Goal: Information Seeking & Learning: Compare options

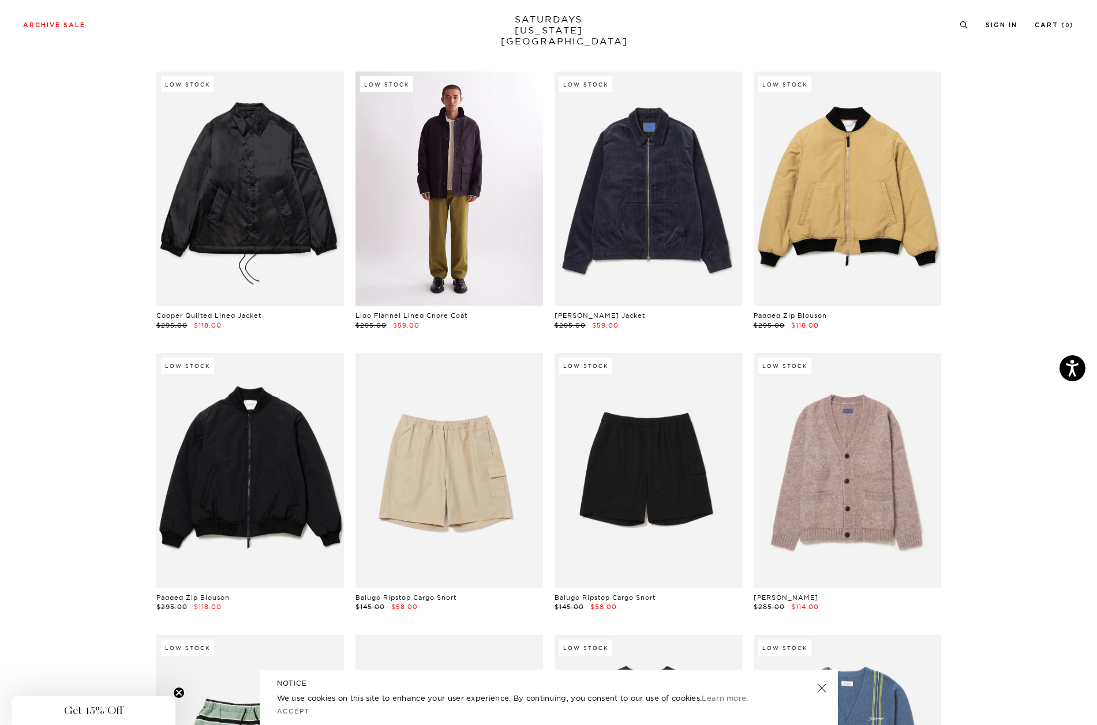
scroll to position [3576, 0]
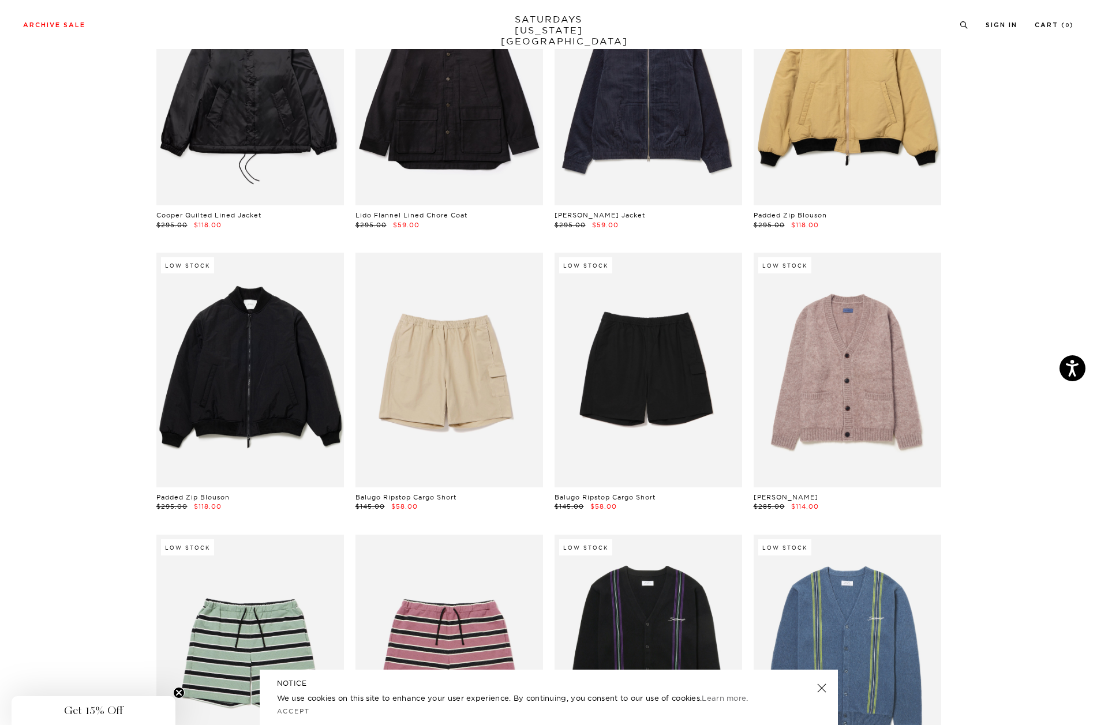
drag, startPoint x: 299, startPoint y: 367, endPoint x: 974, endPoint y: 231, distance: 688.9
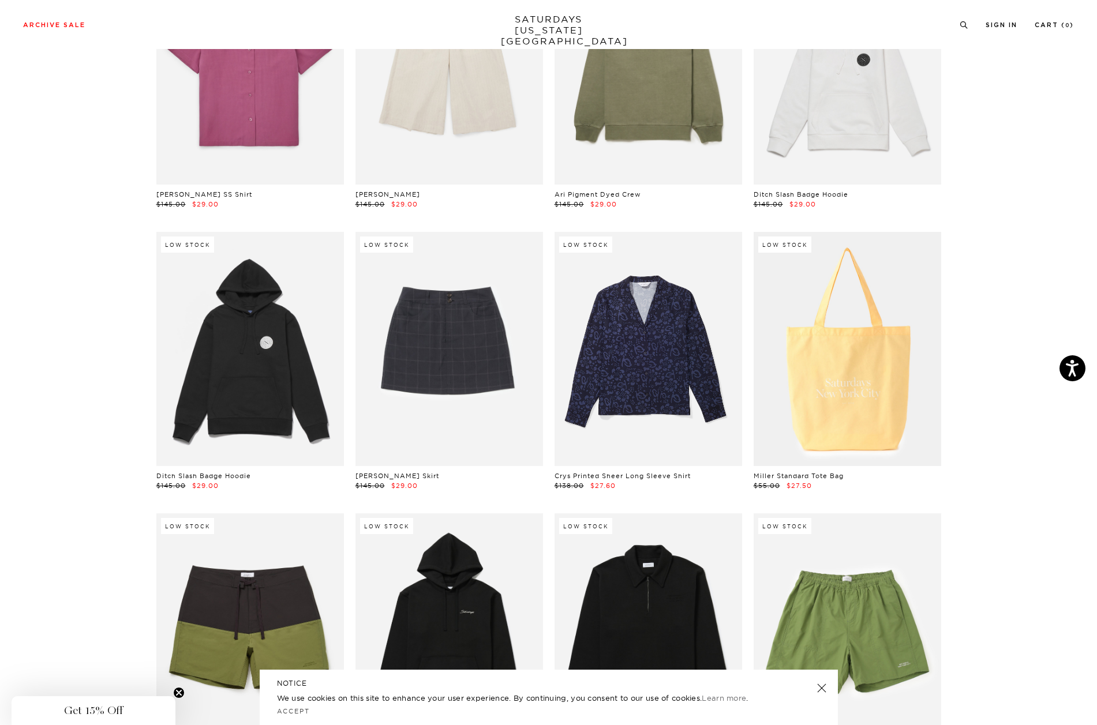
scroll to position [12344, 0]
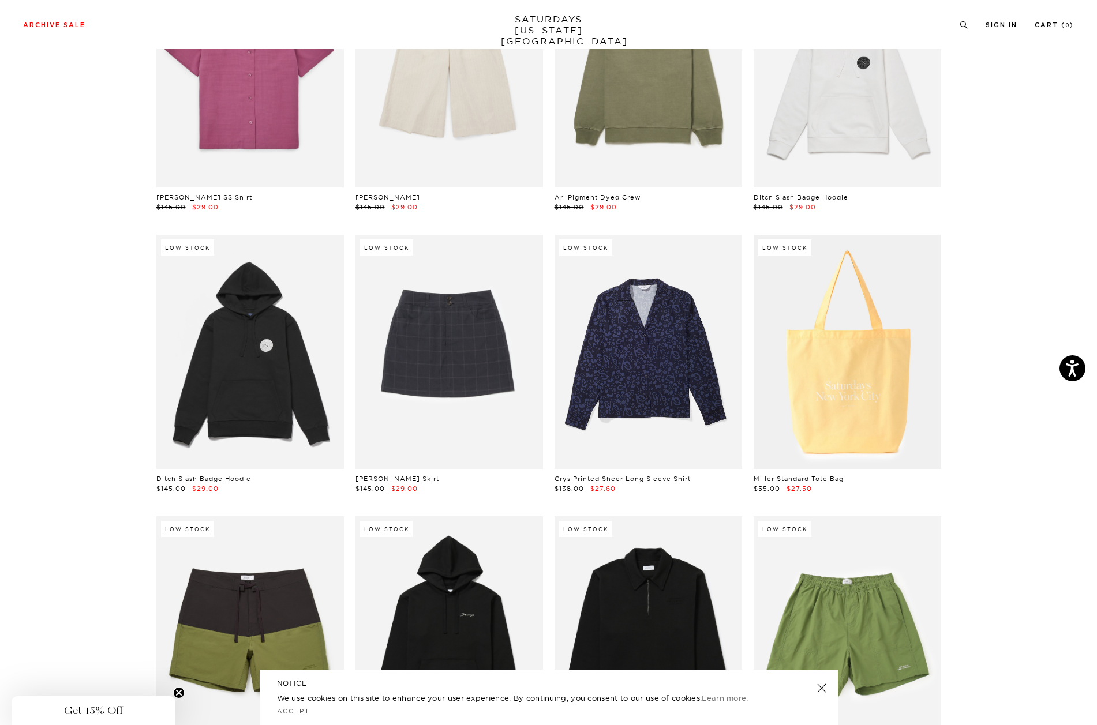
drag, startPoint x: 827, startPoint y: 288, endPoint x: 1016, endPoint y: 176, distance: 220.6
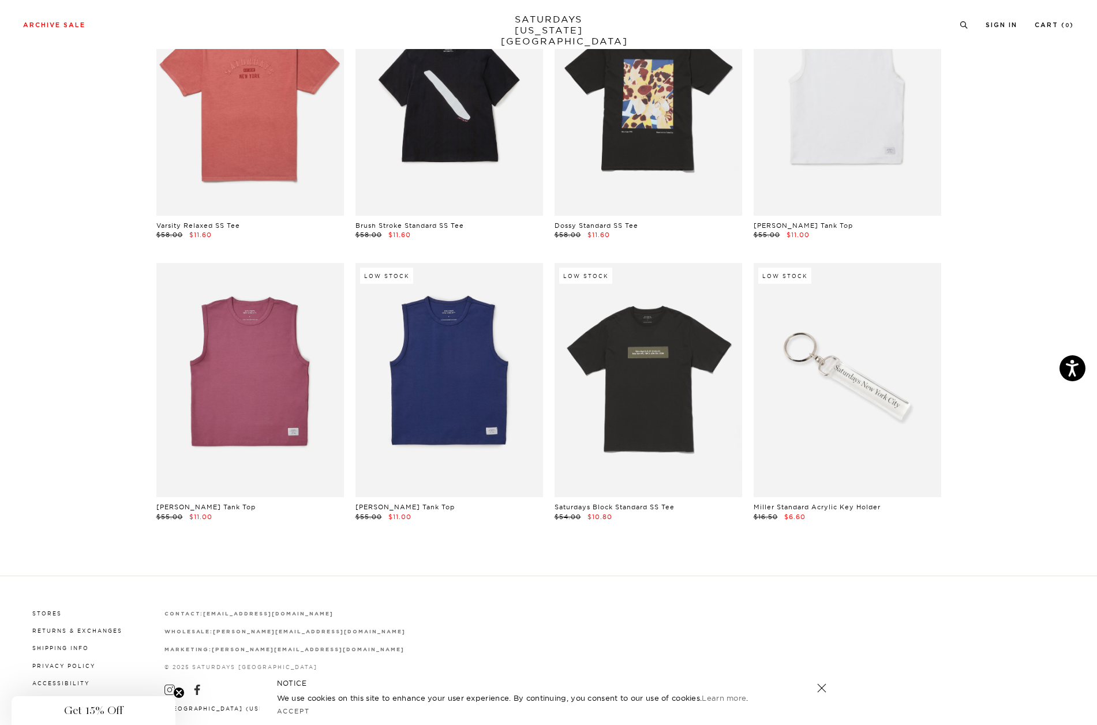
scroll to position [17676, 0]
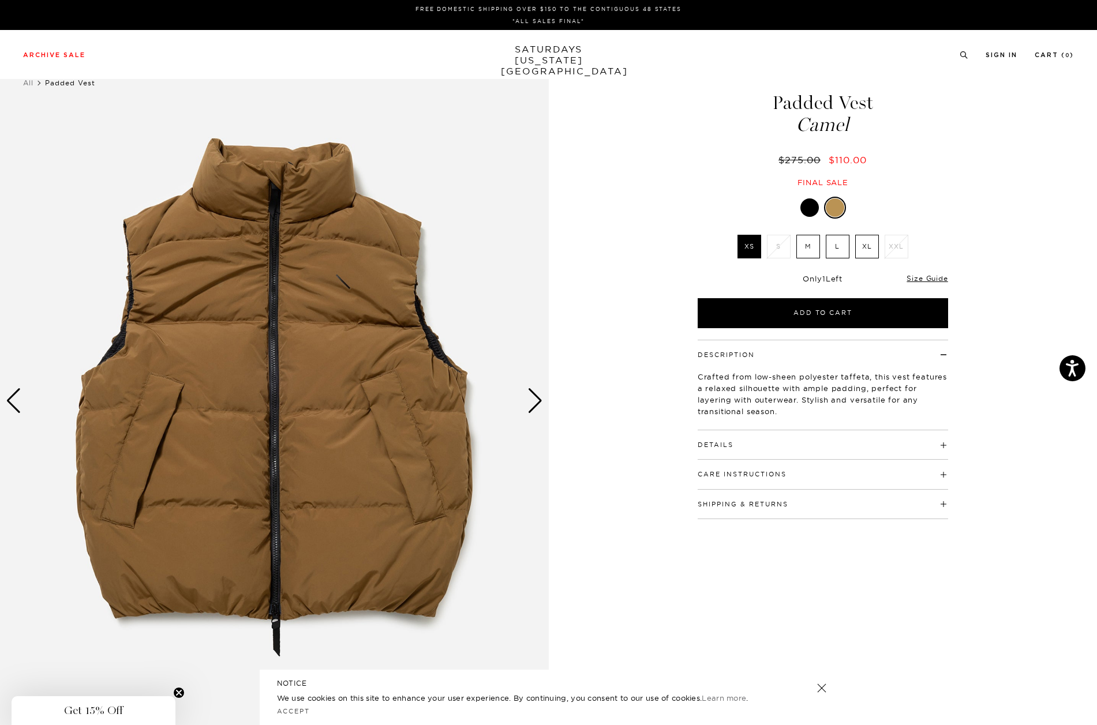
click at [861, 248] on label "XL" at bounding box center [867, 247] width 24 height 24
click at [0, 0] on input "XL" at bounding box center [0, 0] width 0 height 0
click at [539, 400] on div "Next slide" at bounding box center [535, 400] width 16 height 25
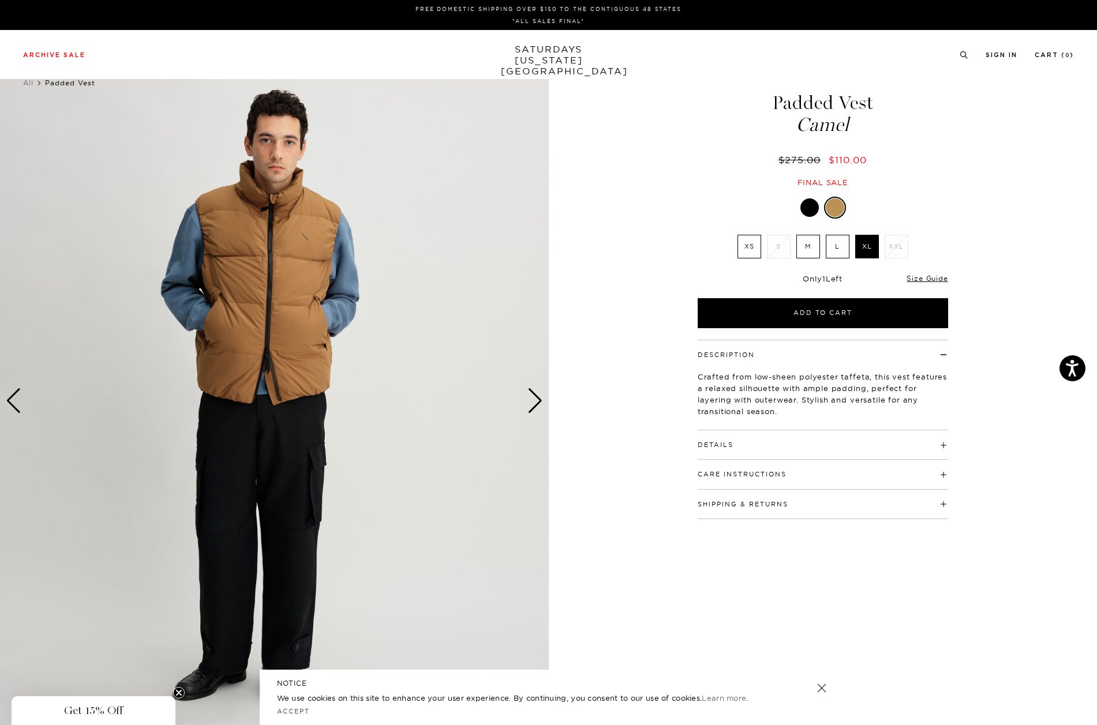
click at [539, 400] on div "Next slide" at bounding box center [535, 400] width 16 height 25
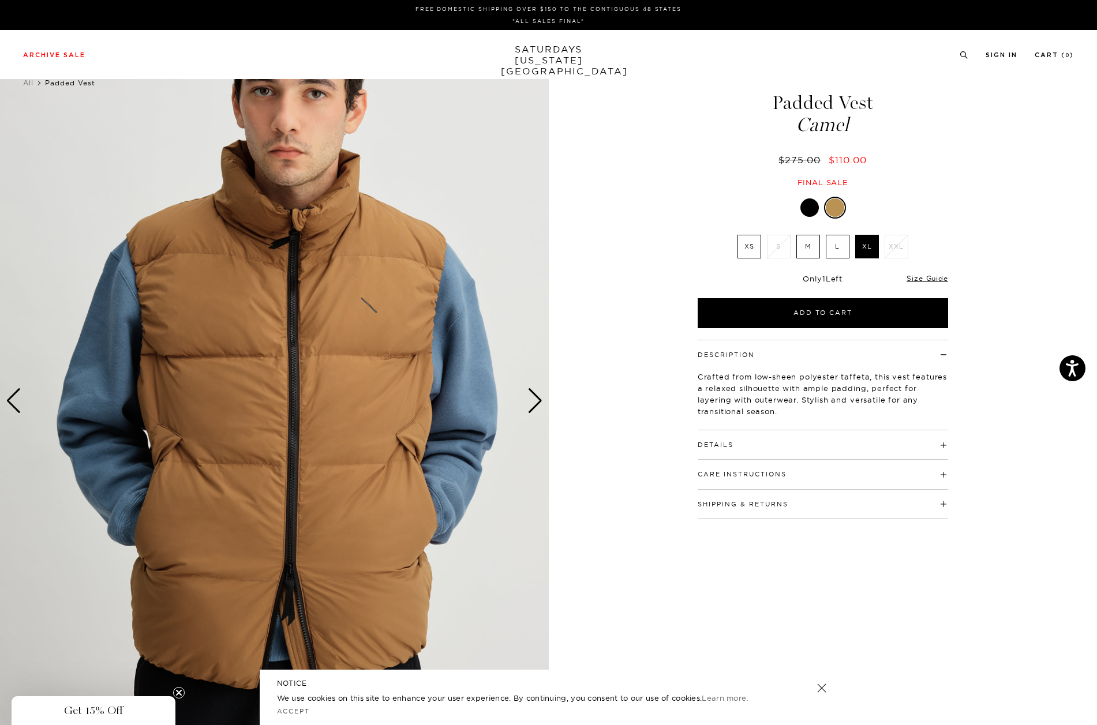
click at [539, 400] on div "Next slide" at bounding box center [535, 400] width 16 height 25
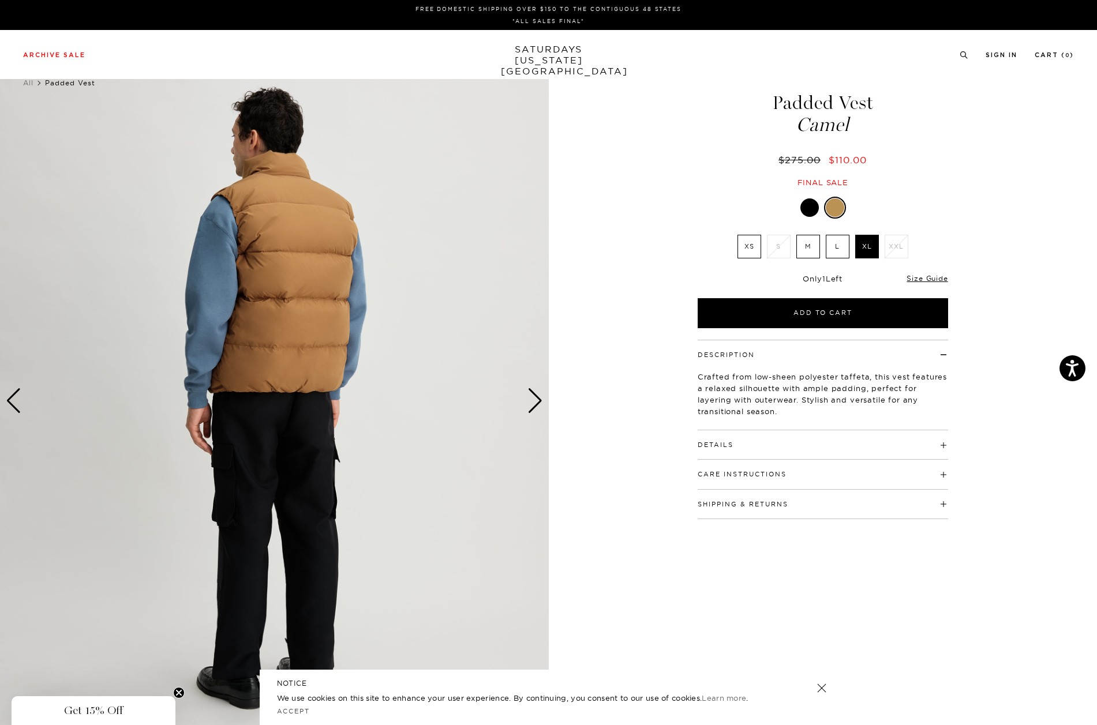
click at [539, 400] on div "Next slide" at bounding box center [535, 400] width 16 height 25
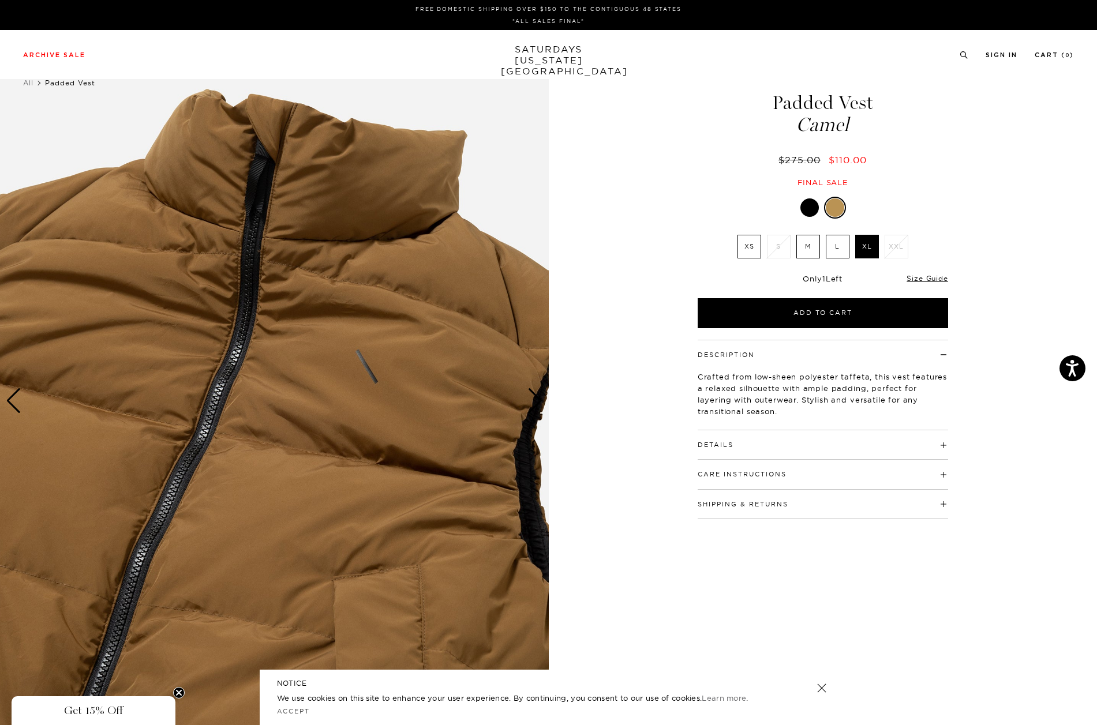
click at [380, 301] on img at bounding box center [274, 400] width 549 height 685
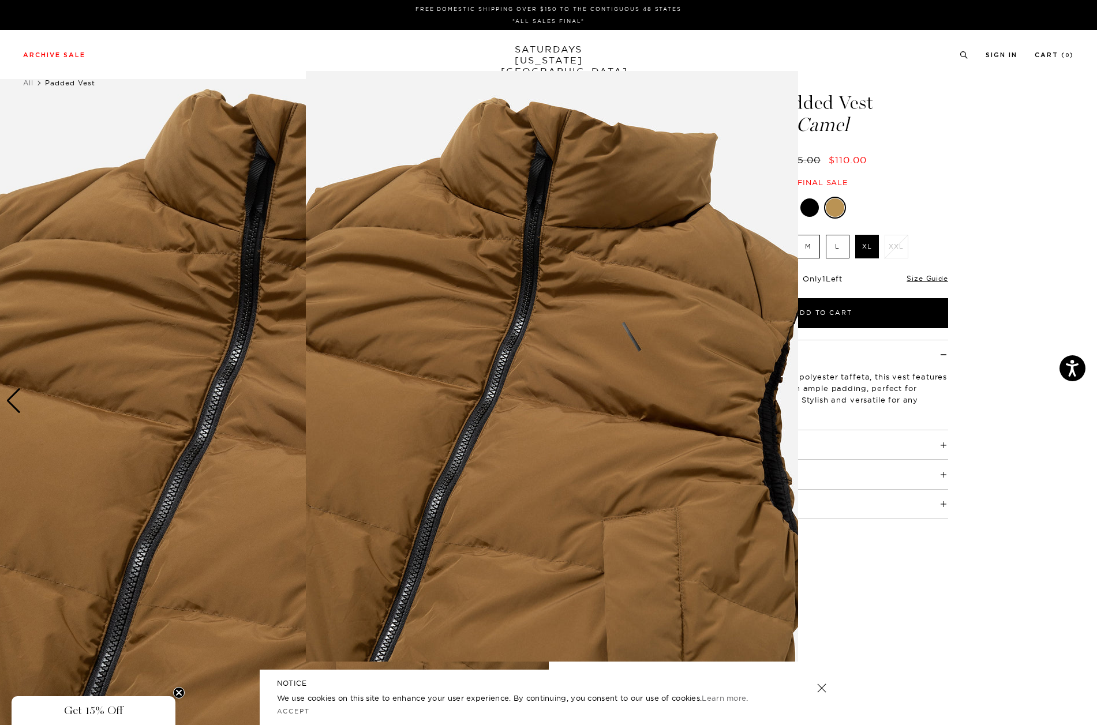
click at [1064, 400] on figure at bounding box center [548, 362] width 1097 height 725
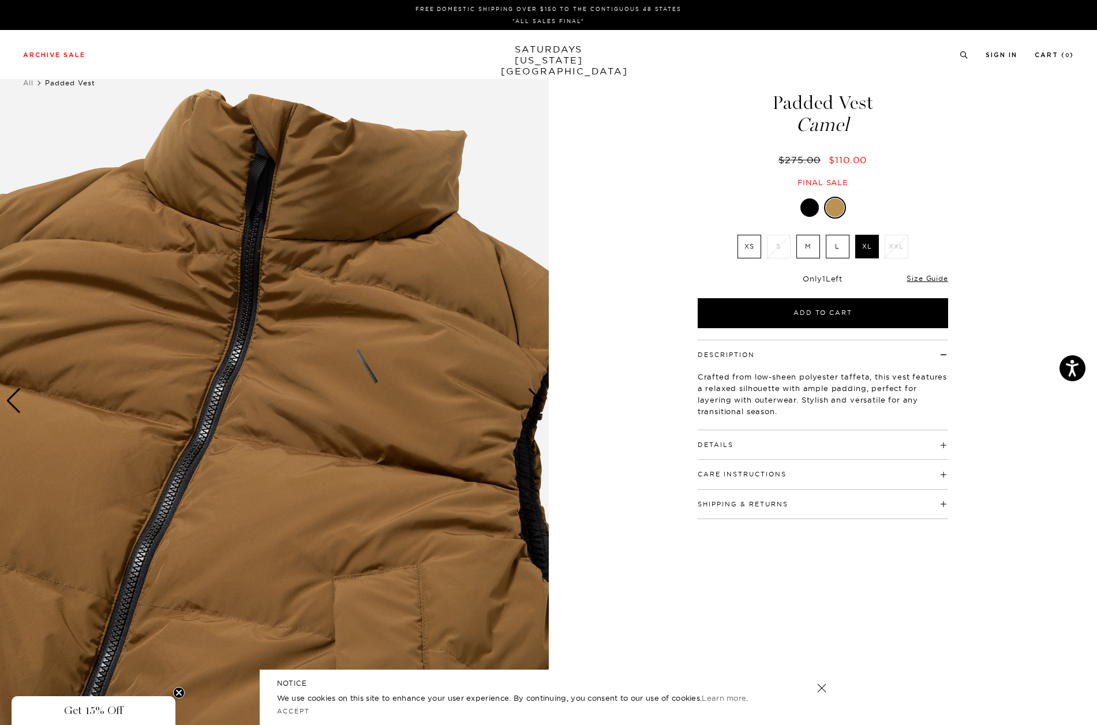
click at [851, 437] on h4 "Details" at bounding box center [822, 439] width 250 height 19
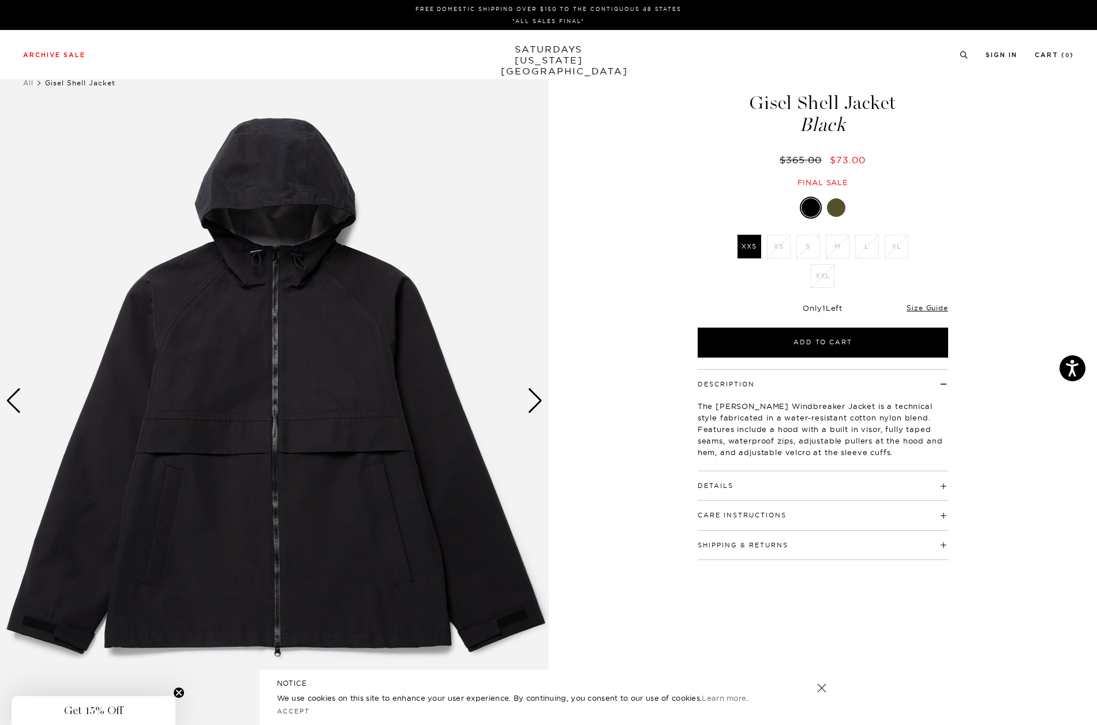
click at [841, 199] on link at bounding box center [836, 208] width 20 height 20
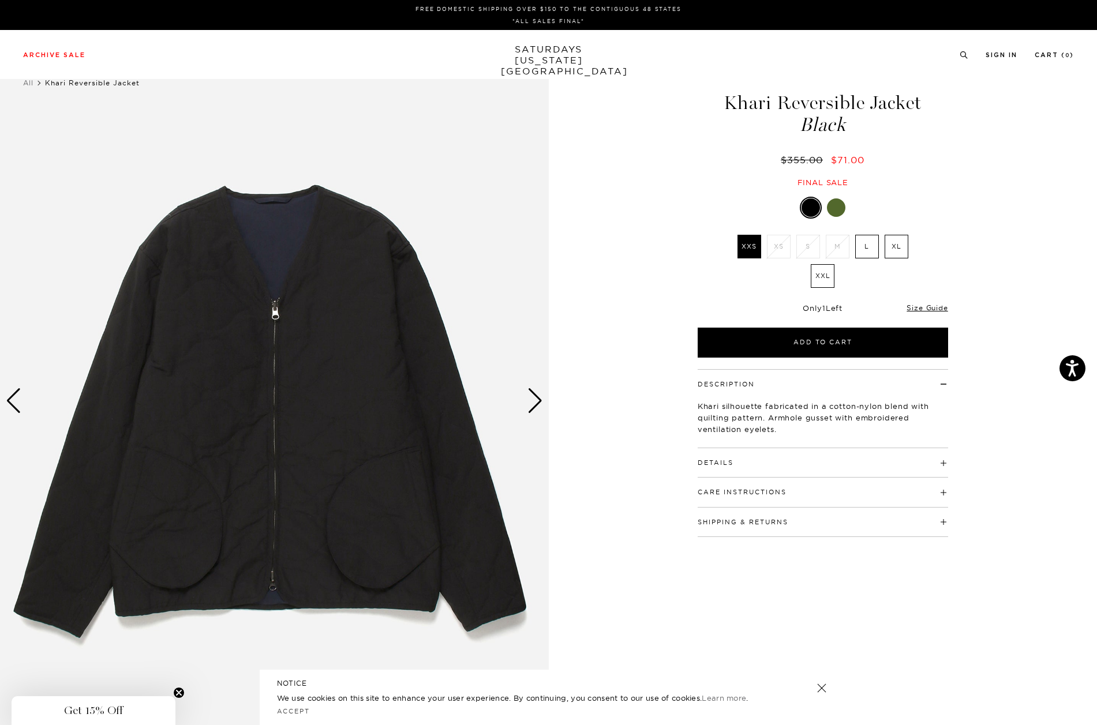
click at [536, 395] on div "Next slide" at bounding box center [535, 400] width 16 height 25
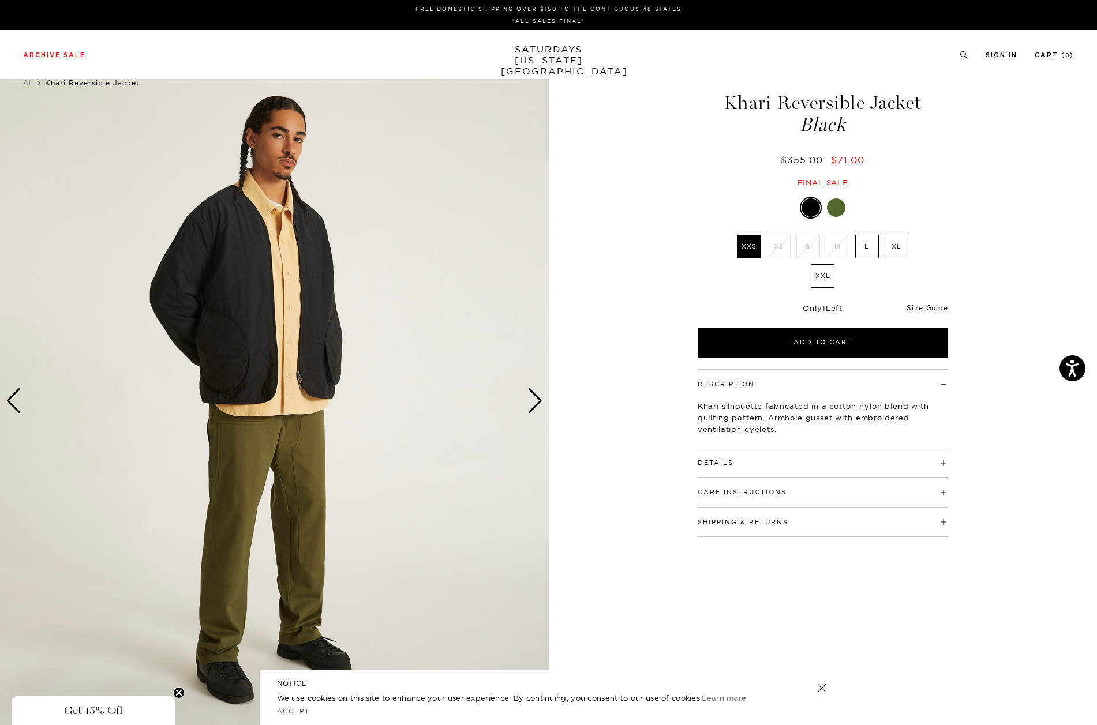
click at [536, 395] on div "Next slide" at bounding box center [535, 400] width 16 height 25
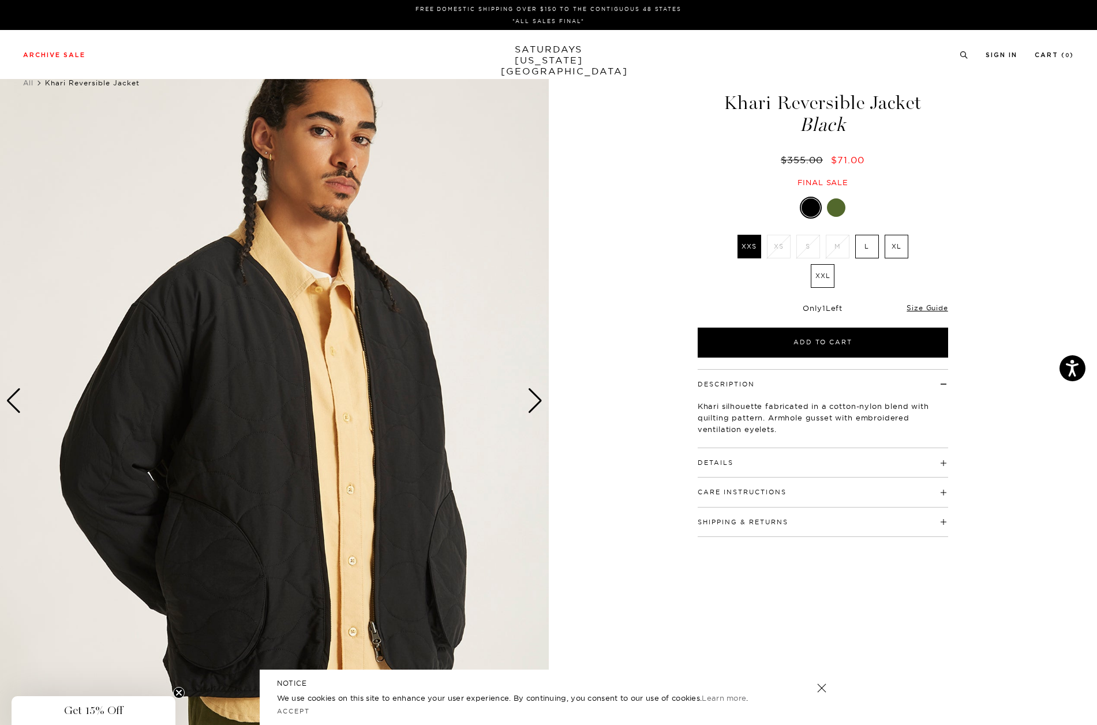
click at [536, 395] on div "Next slide" at bounding box center [535, 400] width 16 height 25
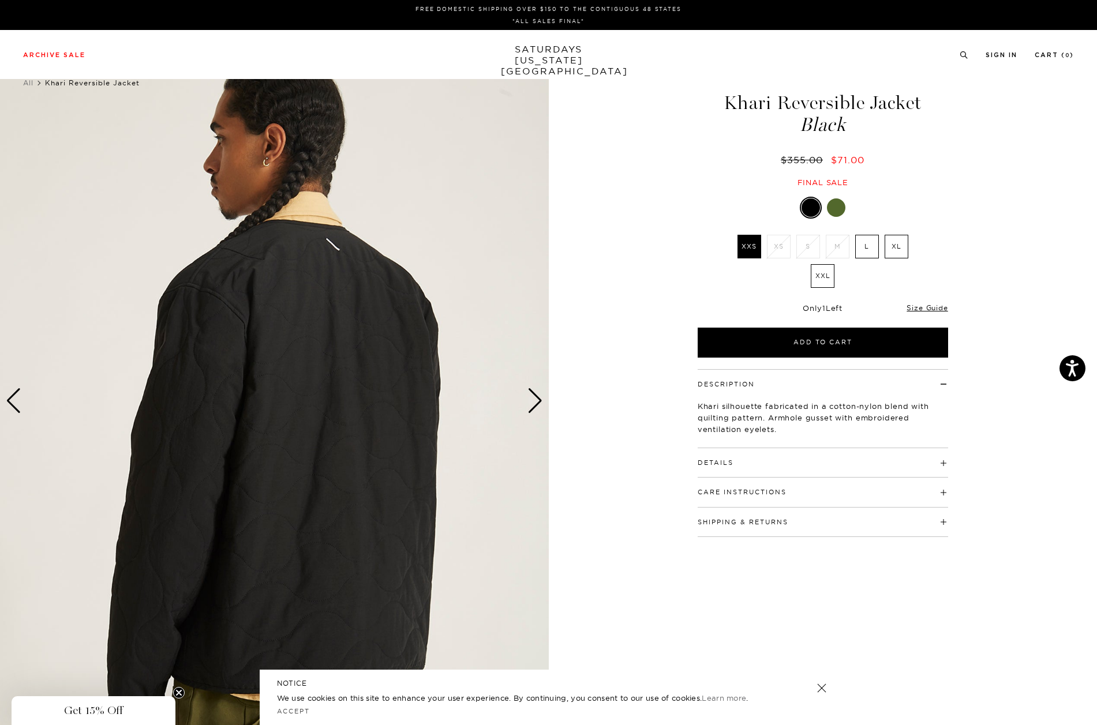
click at [536, 395] on div "Next slide" at bounding box center [535, 400] width 16 height 25
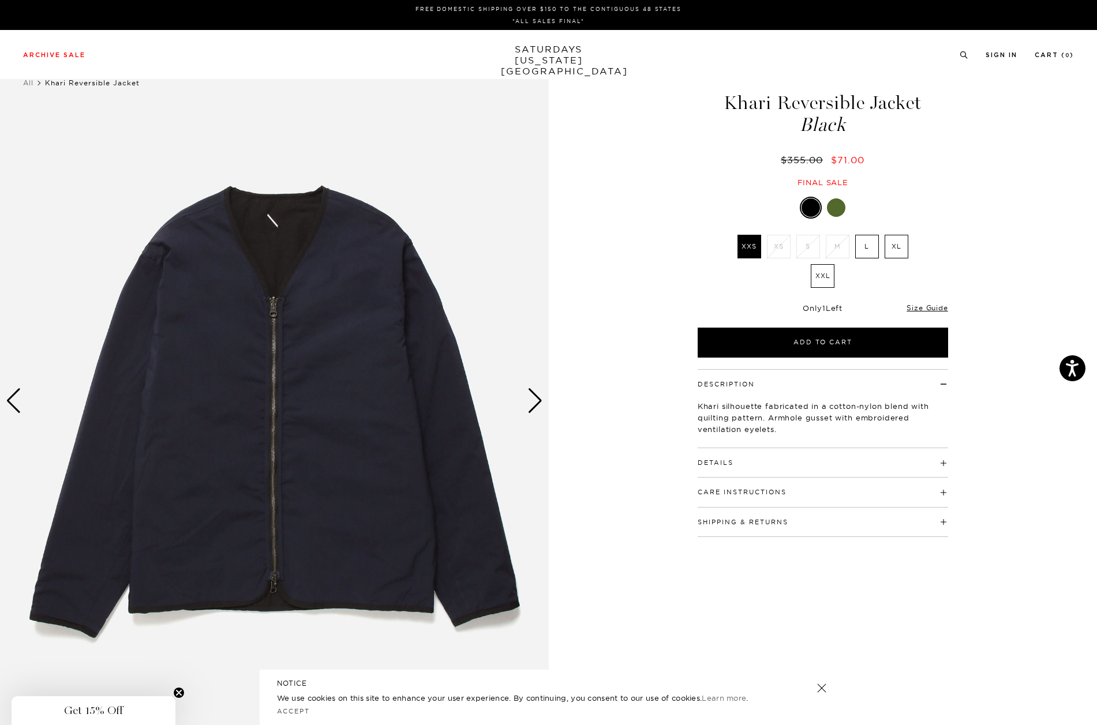
click at [371, 29] on div "FREE DOMESTIC SHIPPING OVER $150 TO THE CONTIGUOUS 48 STATES *ALL SALES FINAL*" at bounding box center [548, 15] width 1097 height 30
click at [538, 394] on div "Next slide" at bounding box center [535, 400] width 16 height 25
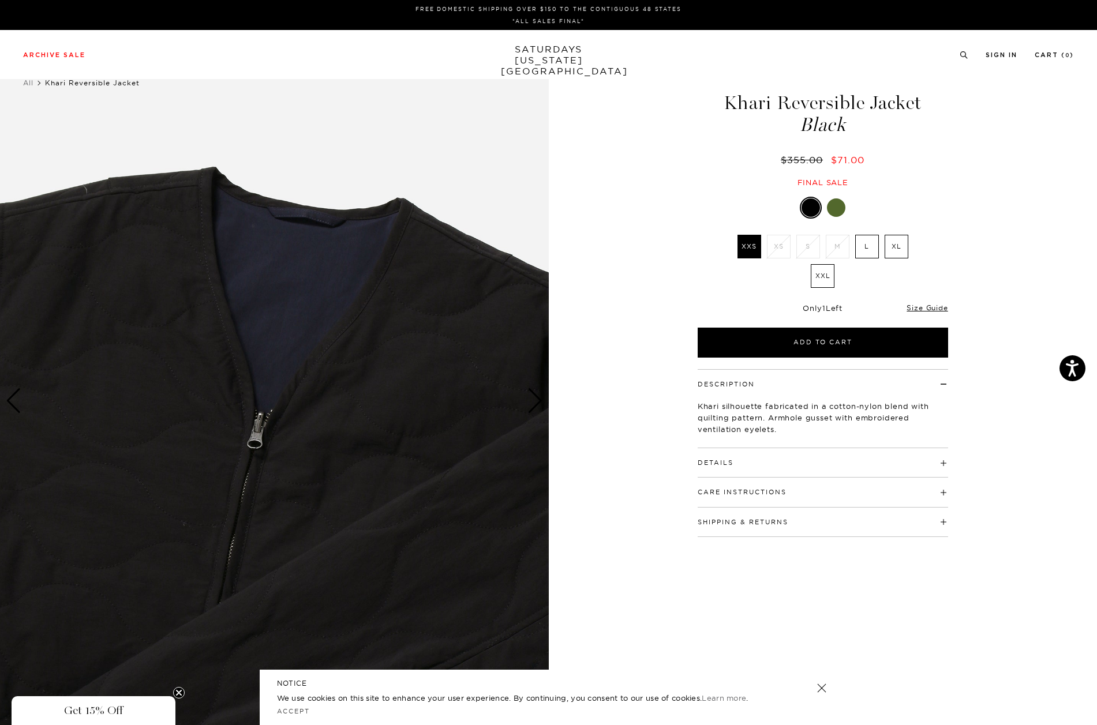
click at [538, 394] on div "Next slide" at bounding box center [535, 400] width 16 height 25
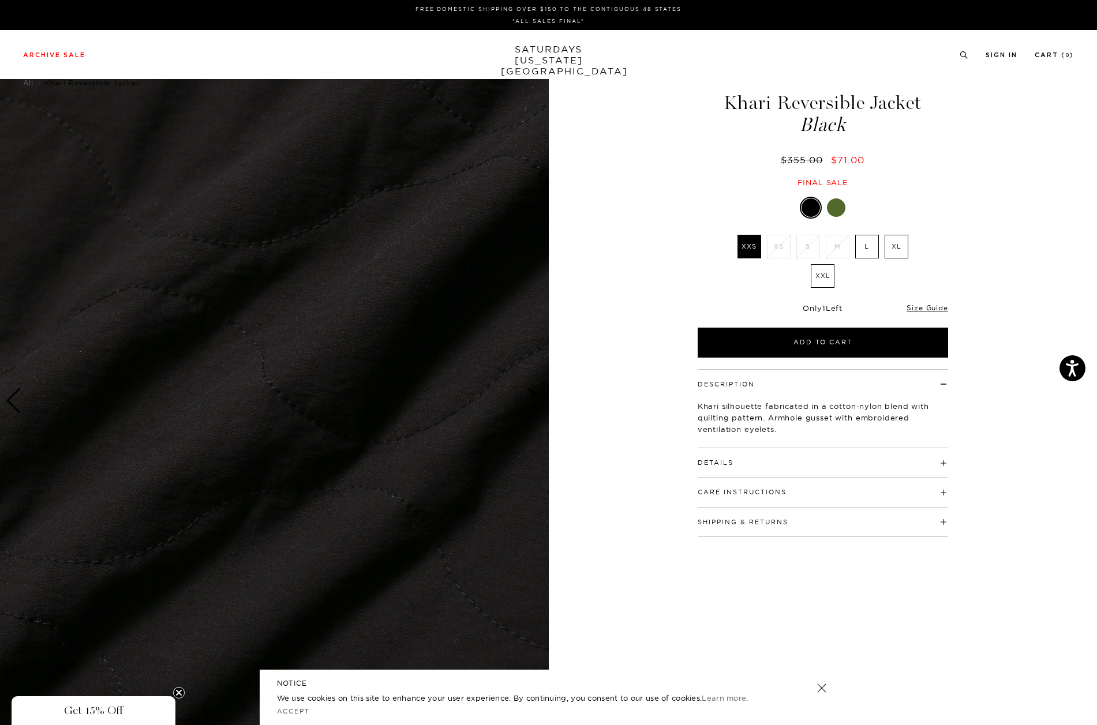
click at [538, 394] on div "Next slide" at bounding box center [535, 400] width 16 height 25
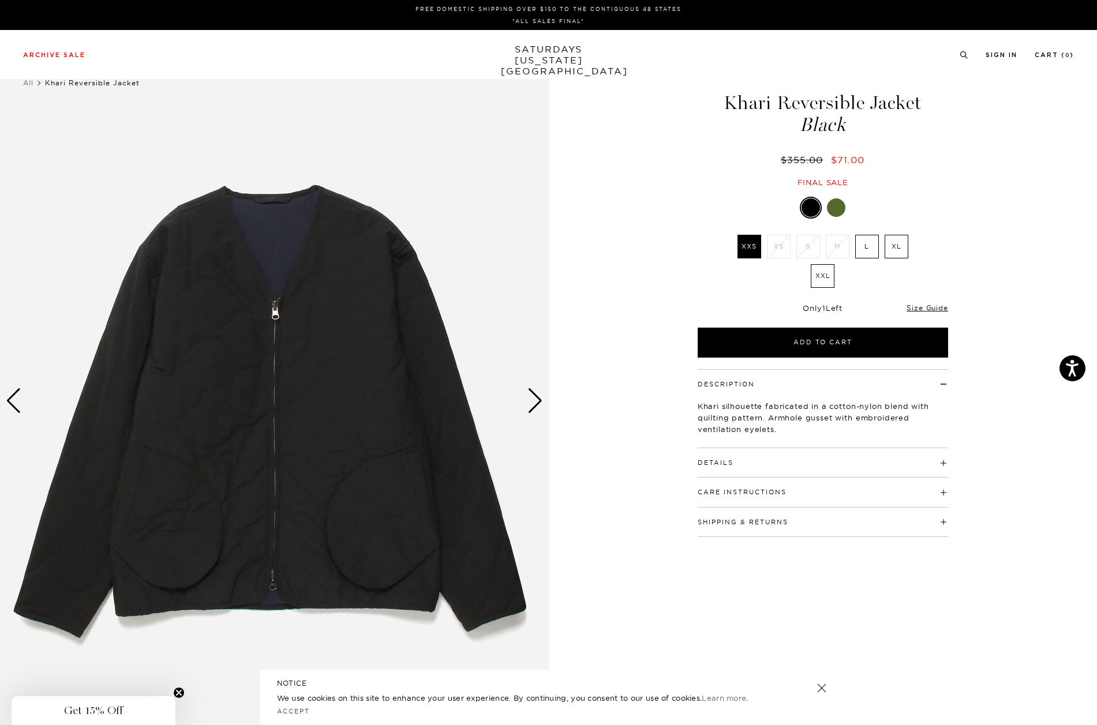
click at [538, 394] on div "Next slide" at bounding box center [535, 400] width 16 height 25
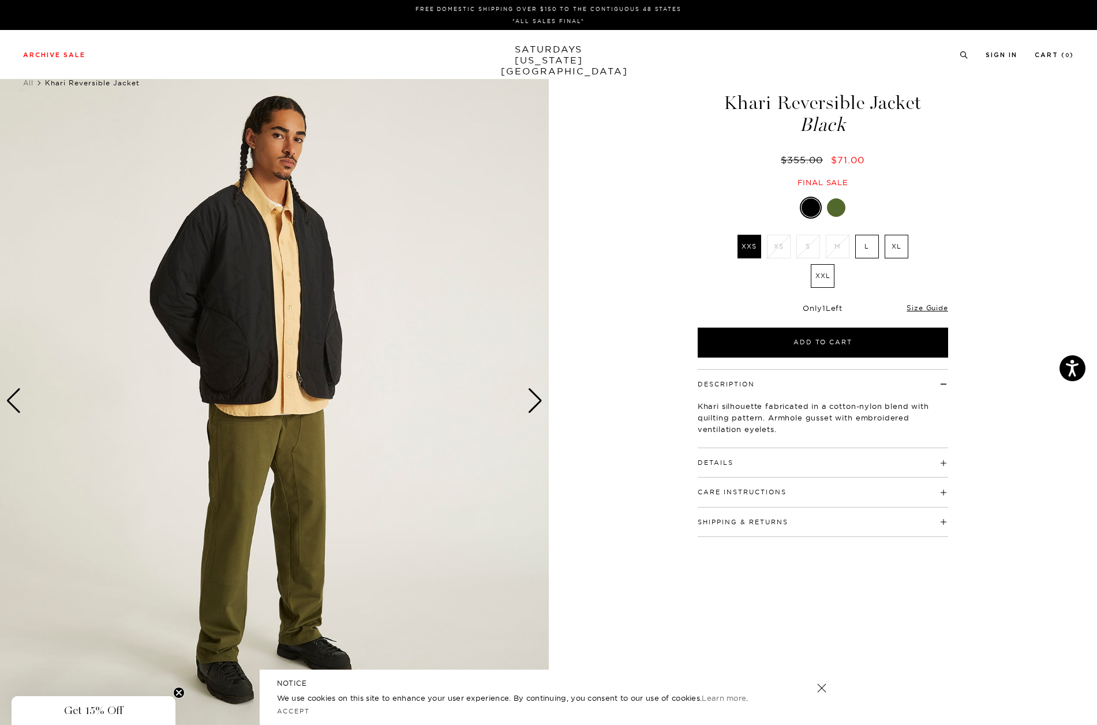
click at [538, 394] on div "Next slide" at bounding box center [535, 400] width 16 height 25
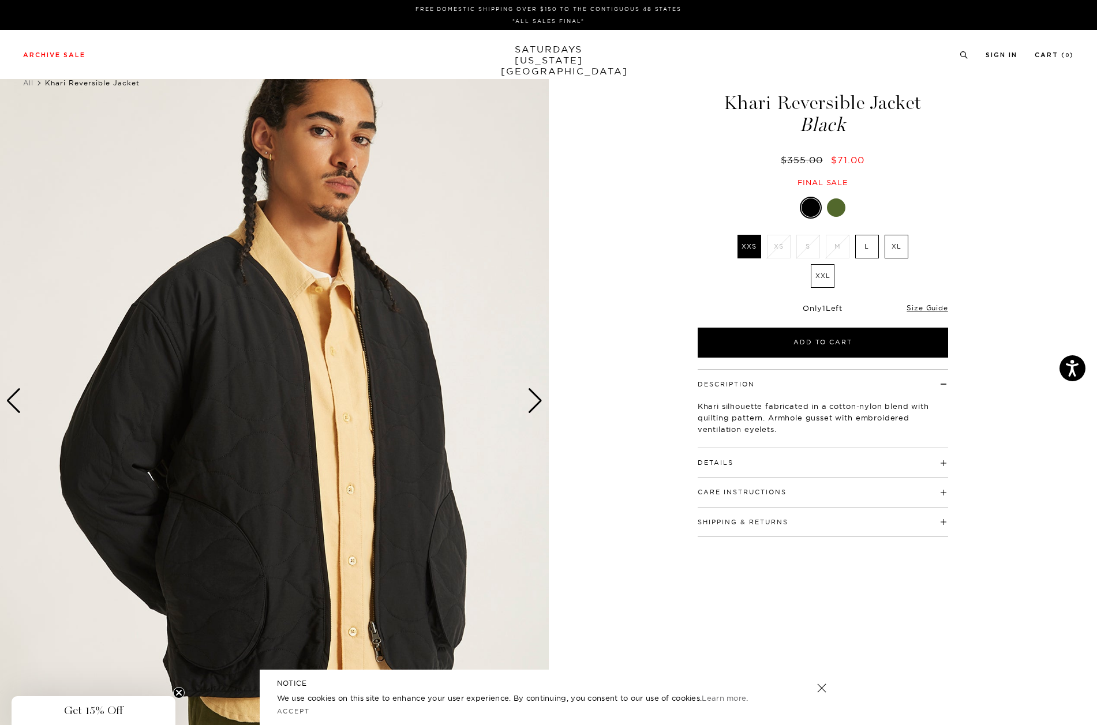
click at [754, 99] on h1 "Khari Reversible Jacket Black" at bounding box center [823, 113] width 254 height 41
copy h1 "Khari"
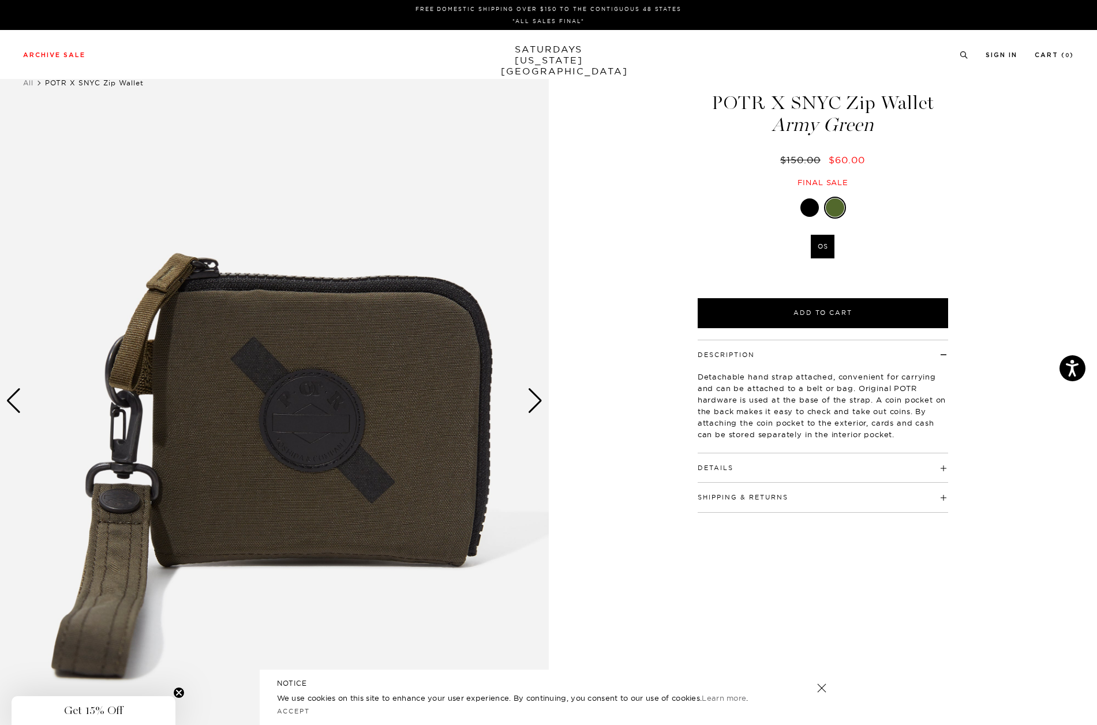
click at [541, 393] on div "Next slide" at bounding box center [535, 400] width 16 height 25
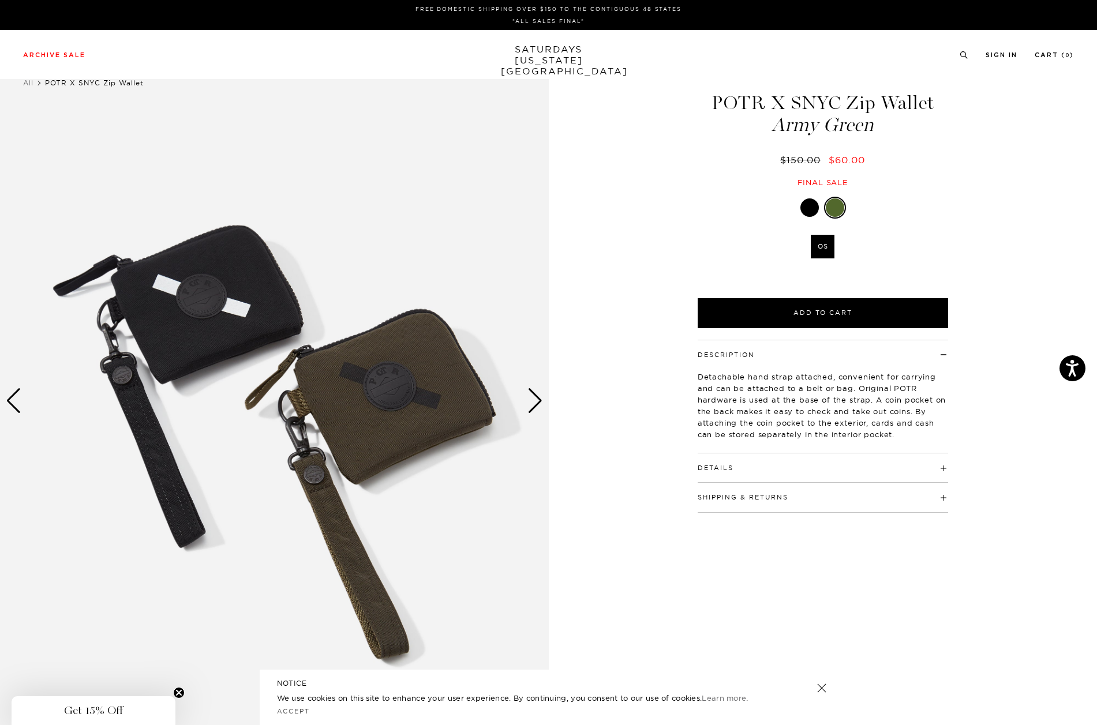
click at [533, 397] on div "Next slide" at bounding box center [535, 400] width 16 height 25
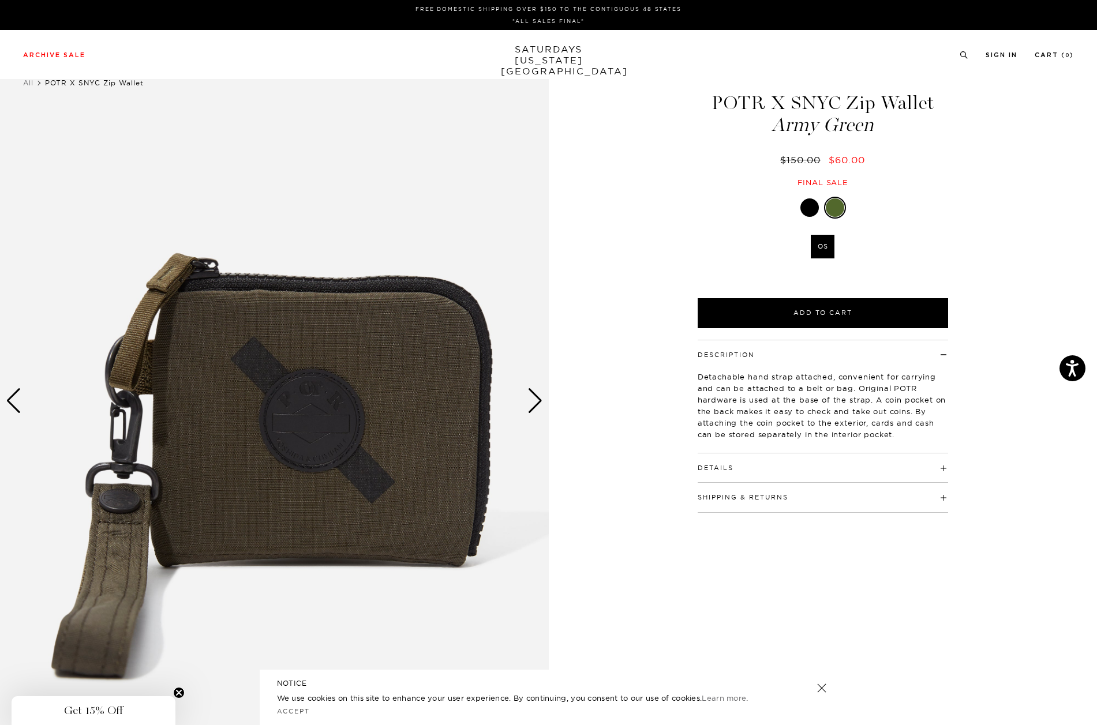
click at [533, 397] on div "Next slide" at bounding box center [535, 400] width 16 height 25
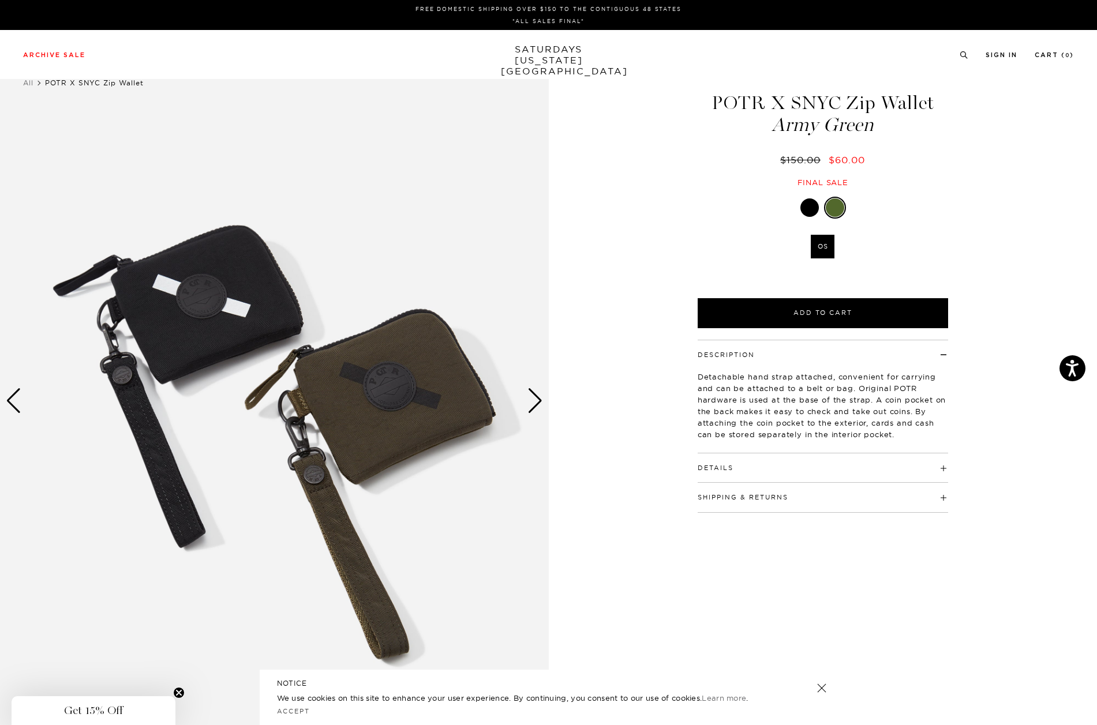
click at [533, 397] on div "Next slide" at bounding box center [535, 400] width 16 height 25
